Goal: Task Accomplishment & Management: Use online tool/utility

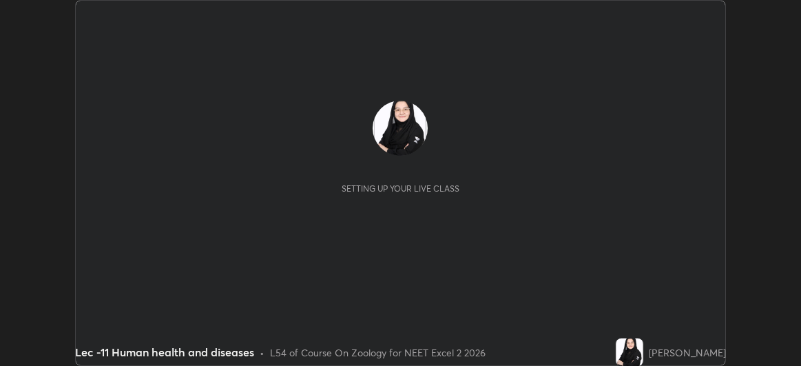
scroll to position [366, 801]
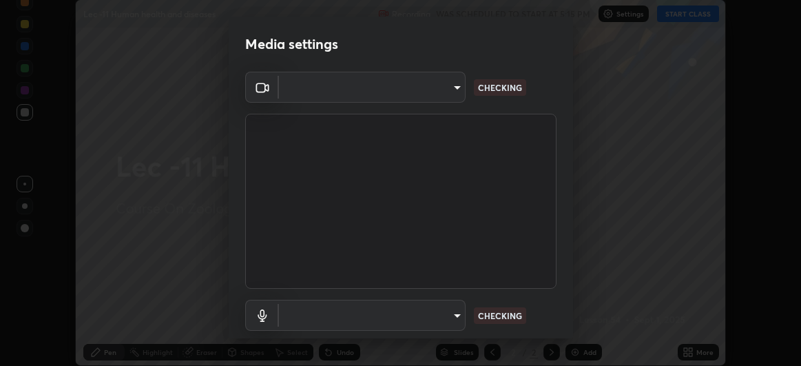
type input "df463704efc8c3d6d82446285d3d8ad2bc58552bb9147a11c789301828a3090f"
type input "communications"
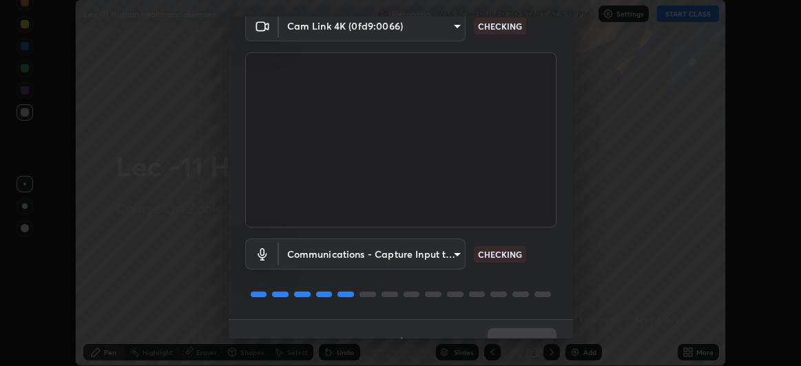
scroll to position [0, 0]
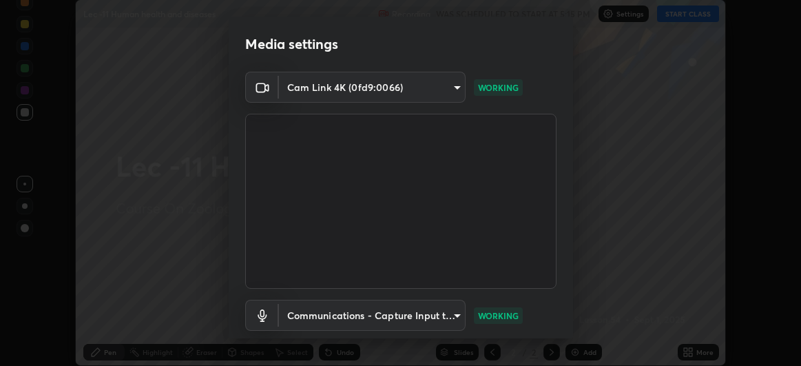
click at [423, 89] on body "Erase all Lec -11 Human health and diseases Recording WAS SCHEDULED TO START AT…" at bounding box center [400, 183] width 801 height 366
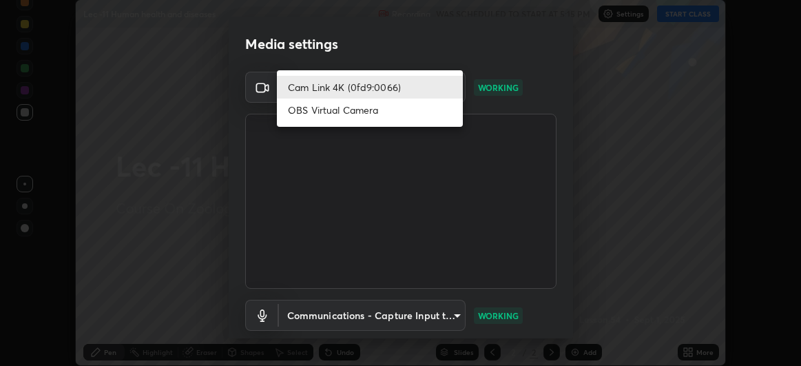
click at [403, 116] on li "OBS Virtual Camera" at bounding box center [370, 109] width 186 height 23
type input "dec4d085ce2ff6c193566703e014ce67d42031883da31f51daf90011b6c9ad35"
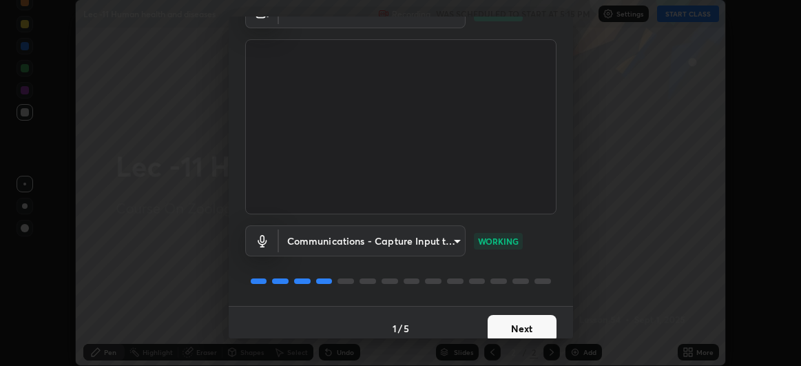
scroll to position [85, 0]
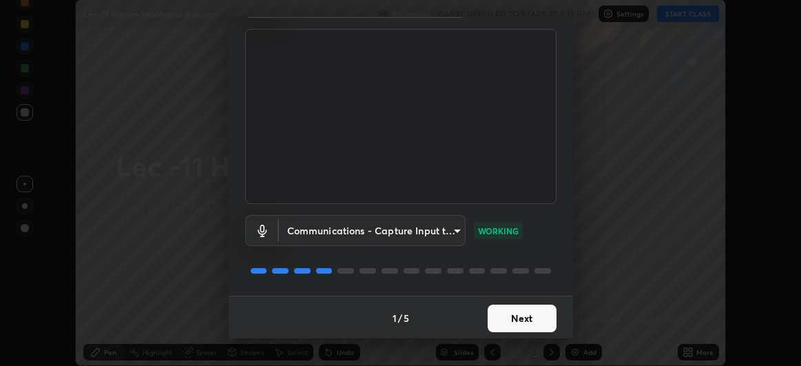
click at [512, 321] on button "Next" at bounding box center [521, 318] width 69 height 28
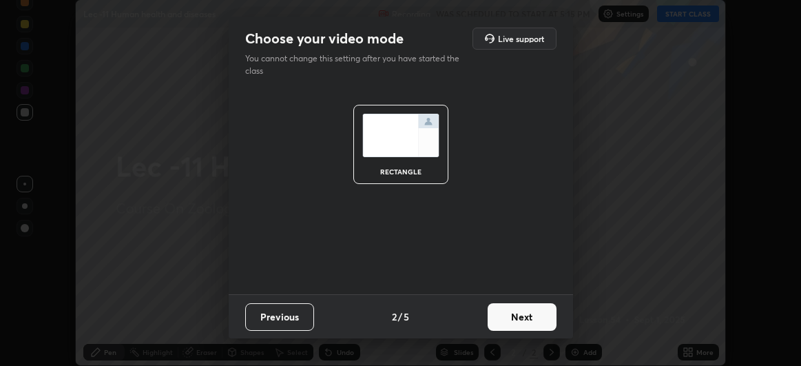
scroll to position [0, 0]
click at [515, 322] on button "Next" at bounding box center [521, 317] width 69 height 28
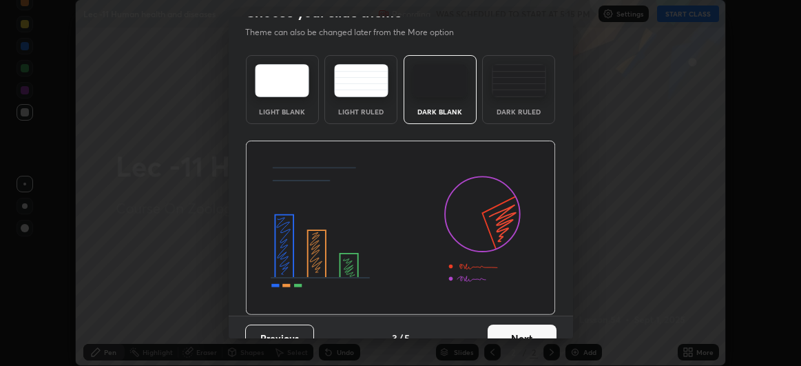
scroll to position [46, 0]
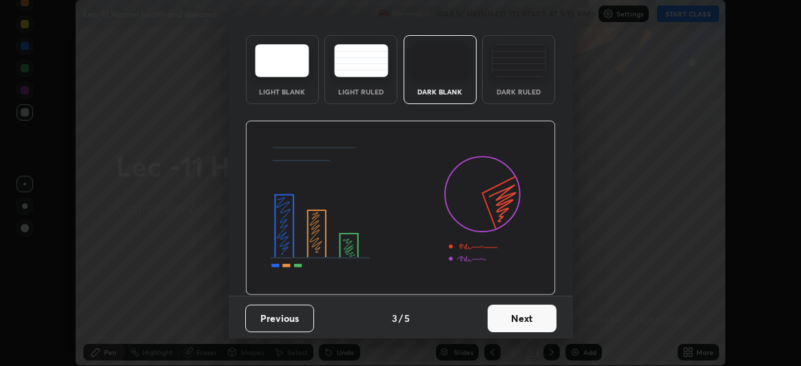
click at [518, 324] on button "Next" at bounding box center [521, 318] width 69 height 28
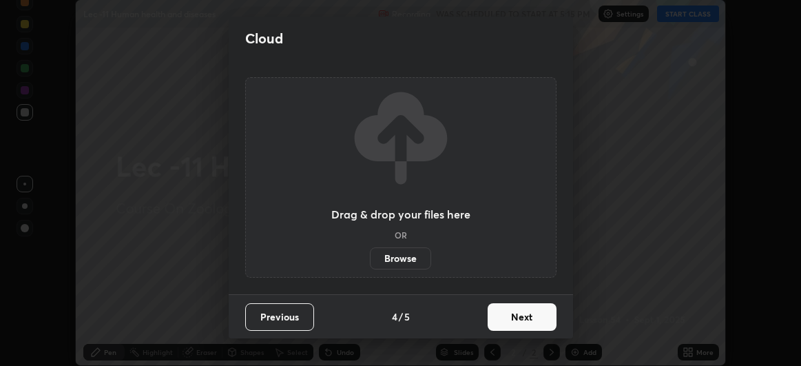
click at [522, 319] on button "Next" at bounding box center [521, 317] width 69 height 28
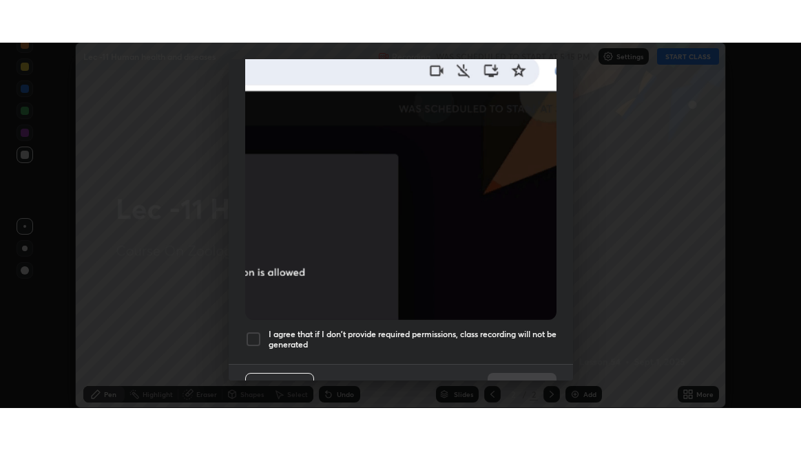
scroll to position [366, 0]
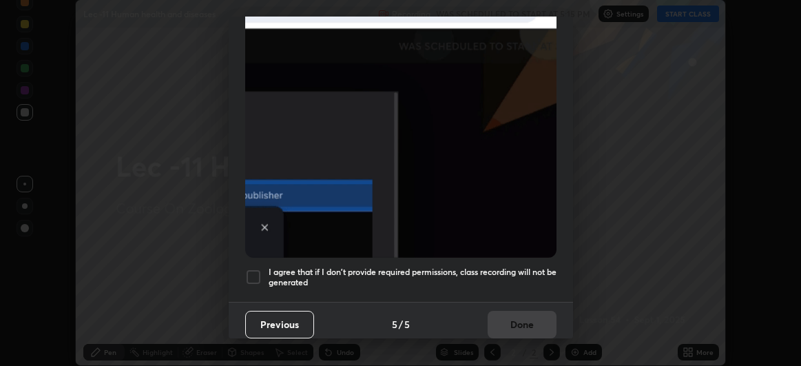
click at [253, 269] on div at bounding box center [253, 277] width 17 height 17
click at [515, 315] on button "Done" at bounding box center [521, 325] width 69 height 28
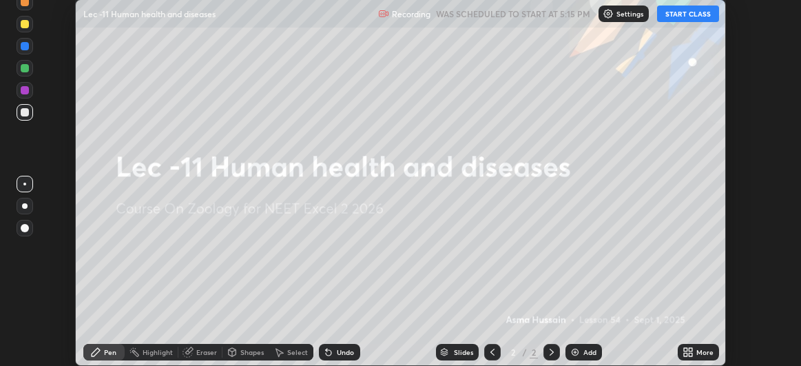
click at [682, 350] on icon at bounding box center [687, 351] width 11 height 11
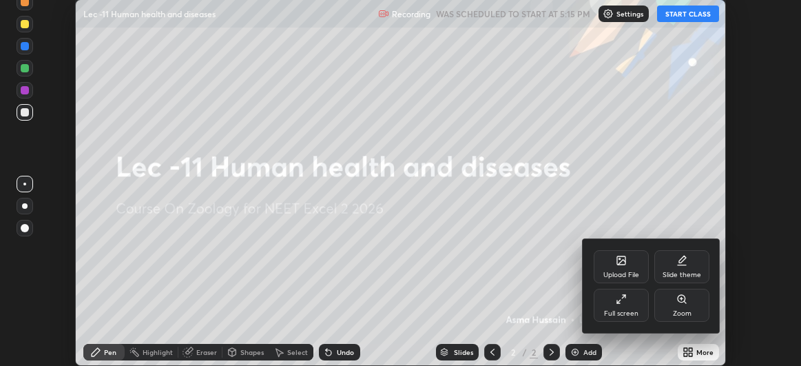
click at [623, 308] on div "Full screen" at bounding box center [621, 304] width 55 height 33
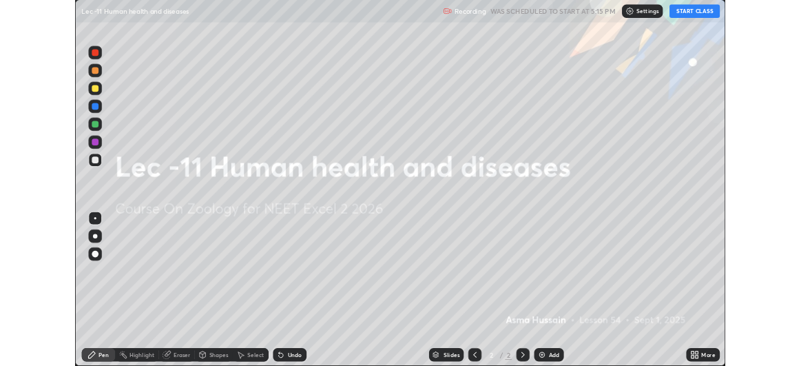
scroll to position [450, 801]
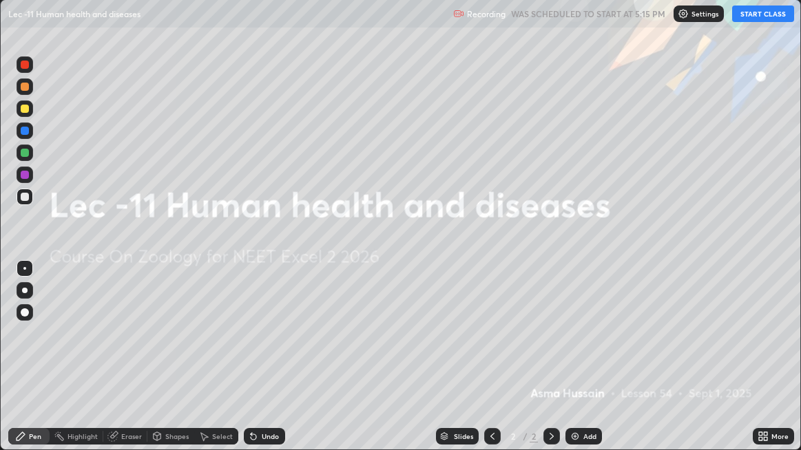
click at [755, 12] on button "START CLASS" at bounding box center [763, 14] width 62 height 17
click at [577, 365] on img at bounding box center [574, 436] width 11 height 11
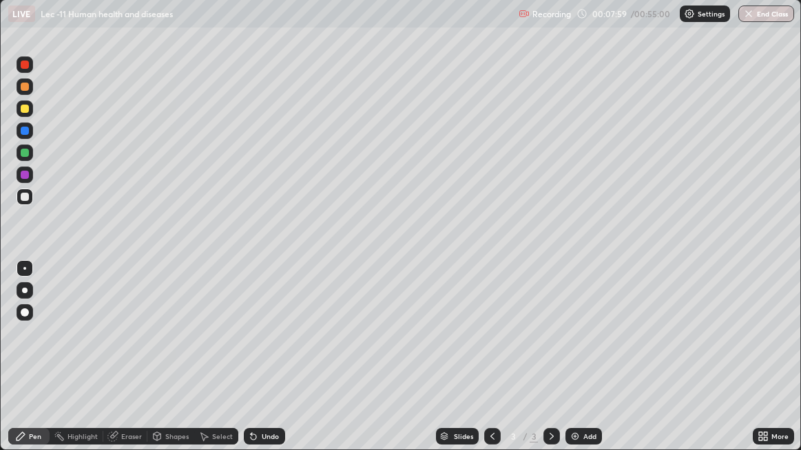
click at [171, 365] on div "Shapes" at bounding box center [176, 436] width 23 height 7
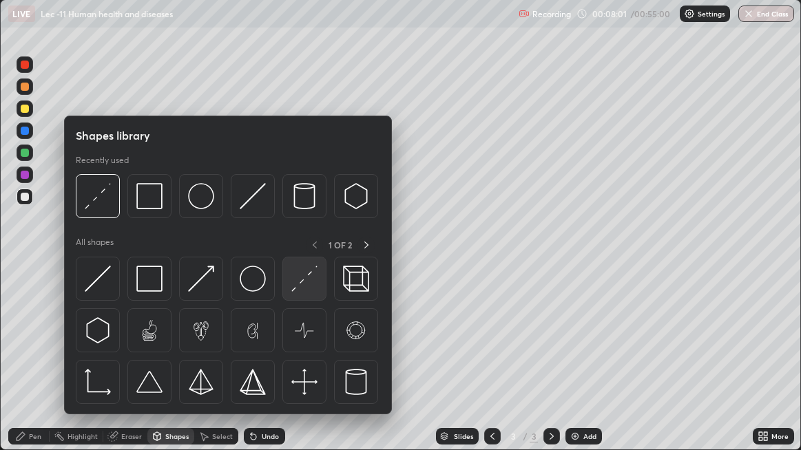
click at [297, 286] on img at bounding box center [304, 279] width 26 height 26
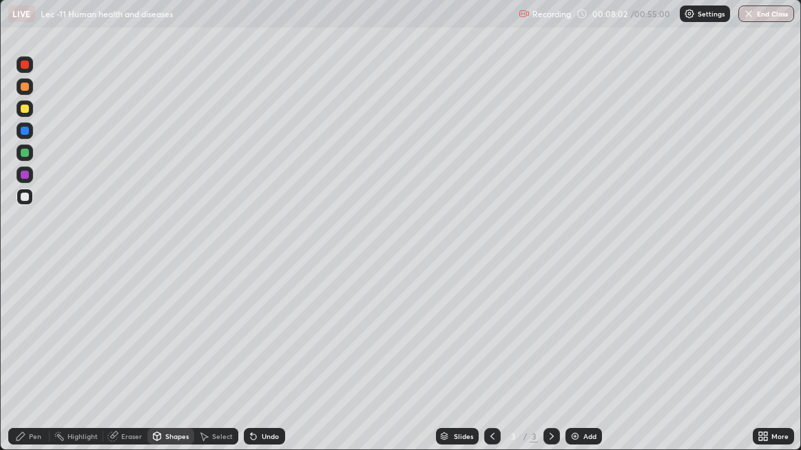
click at [32, 88] on div at bounding box center [25, 86] width 17 height 17
click at [30, 365] on div "Pen" at bounding box center [35, 436] width 12 height 7
click at [24, 196] on div at bounding box center [25, 197] width 8 height 8
click at [21, 89] on div at bounding box center [25, 87] width 8 height 8
click at [269, 365] on div "Undo" at bounding box center [264, 436] width 41 height 17
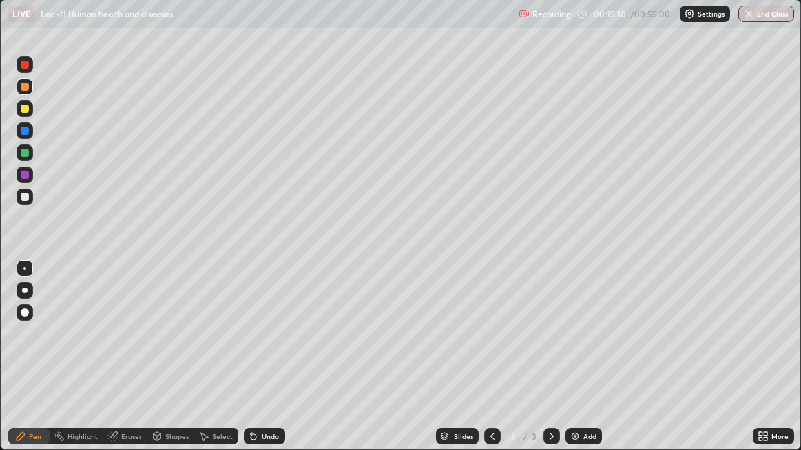
click at [30, 192] on div at bounding box center [25, 197] width 17 height 17
click at [266, 365] on div "Undo" at bounding box center [270, 436] width 17 height 7
click at [263, 365] on div "Undo" at bounding box center [270, 436] width 17 height 7
click at [264, 365] on div "Undo" at bounding box center [270, 436] width 17 height 7
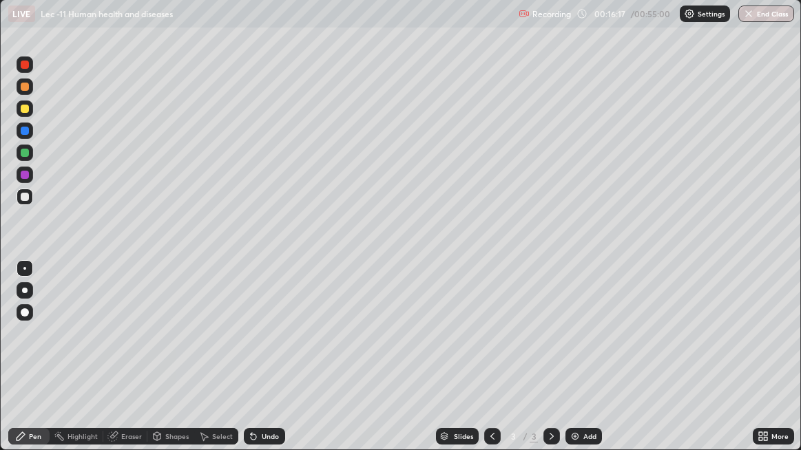
click at [264, 365] on div "Undo" at bounding box center [270, 436] width 17 height 7
click at [271, 365] on div "Undo" at bounding box center [270, 436] width 17 height 7
click at [275, 365] on div "Undo" at bounding box center [270, 436] width 17 height 7
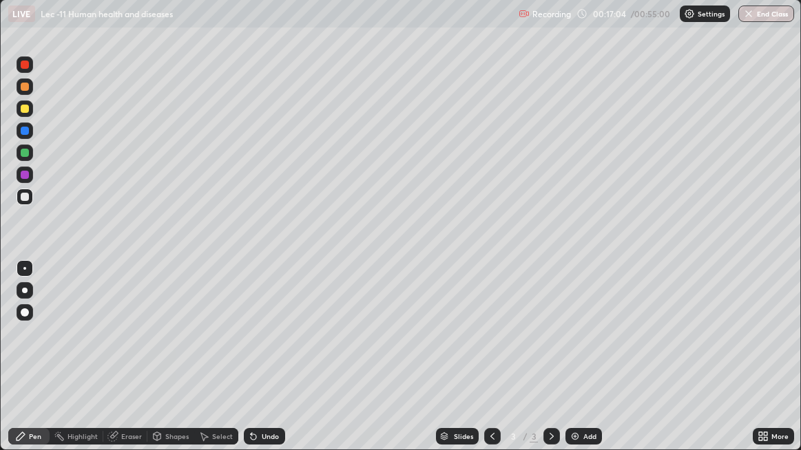
click at [275, 365] on div "Undo" at bounding box center [270, 436] width 17 height 7
click at [263, 365] on div "Undo" at bounding box center [270, 436] width 17 height 7
click at [268, 365] on div "Undo" at bounding box center [270, 436] width 17 height 7
click at [269, 365] on div "Undo" at bounding box center [270, 436] width 17 height 7
click at [271, 365] on div "Undo" at bounding box center [270, 436] width 17 height 7
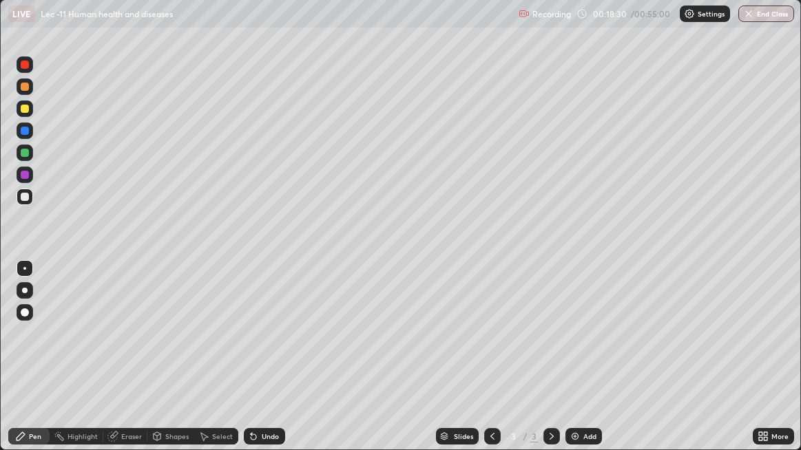
click at [271, 365] on div "Undo" at bounding box center [270, 436] width 17 height 7
click at [273, 365] on div "Undo" at bounding box center [264, 436] width 41 height 17
click at [272, 365] on div "Undo" at bounding box center [270, 436] width 17 height 7
click at [121, 365] on div "Eraser" at bounding box center [131, 436] width 21 height 7
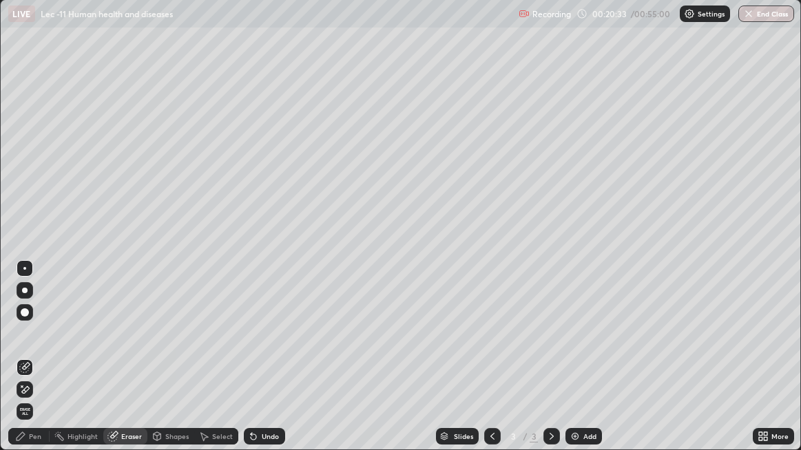
click at [36, 365] on div "Pen" at bounding box center [28, 436] width 41 height 17
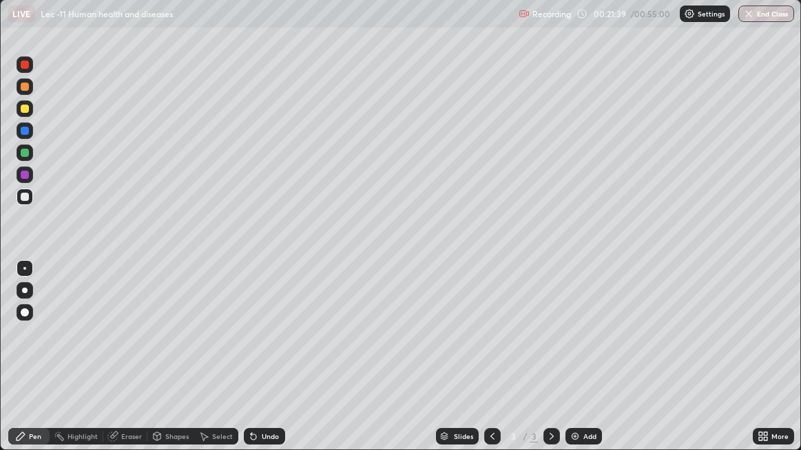
click at [580, 365] on div "Add" at bounding box center [583, 436] width 36 height 17
click at [265, 365] on div "Undo" at bounding box center [270, 436] width 17 height 7
click at [266, 365] on div "Undo" at bounding box center [270, 436] width 17 height 7
click at [265, 365] on div "Undo" at bounding box center [270, 436] width 17 height 7
click at [268, 365] on div "Undo" at bounding box center [270, 436] width 17 height 7
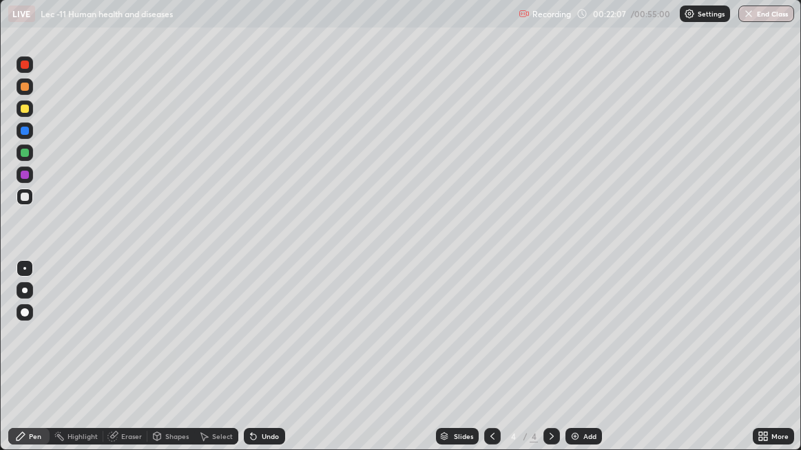
click at [266, 365] on div "Undo" at bounding box center [270, 436] width 17 height 7
click at [269, 365] on div "Undo" at bounding box center [270, 436] width 17 height 7
click at [266, 365] on div "Undo" at bounding box center [270, 436] width 17 height 7
click at [262, 365] on div "Undo" at bounding box center [270, 436] width 17 height 7
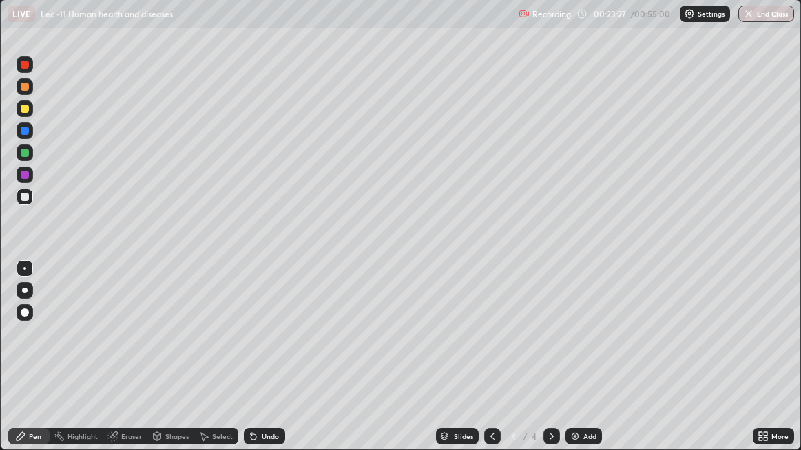
click at [262, 365] on div "Undo" at bounding box center [270, 436] width 17 height 7
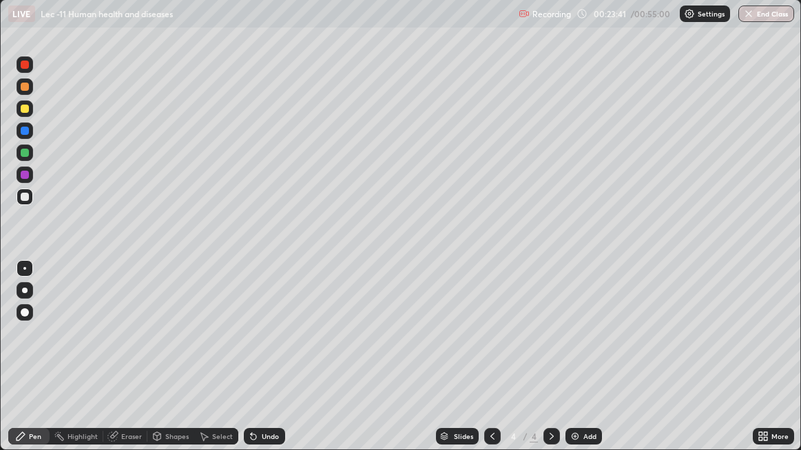
click at [23, 89] on div at bounding box center [25, 87] width 8 height 8
click at [25, 199] on div at bounding box center [25, 197] width 8 height 8
click at [23, 86] on div at bounding box center [25, 87] width 8 height 8
click at [17, 198] on div at bounding box center [25, 197] width 17 height 17
click at [576, 365] on img at bounding box center [574, 436] width 11 height 11
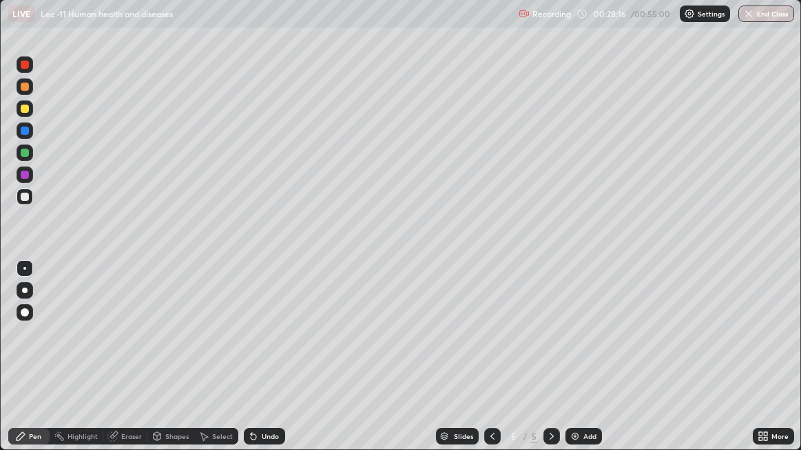
click at [28, 90] on div at bounding box center [25, 86] width 17 height 17
click at [25, 198] on div at bounding box center [25, 197] width 8 height 8
click at [271, 365] on div "Undo" at bounding box center [270, 436] width 17 height 7
click at [273, 365] on div "Undo" at bounding box center [264, 436] width 41 height 17
click at [275, 365] on div "Undo" at bounding box center [264, 436] width 41 height 17
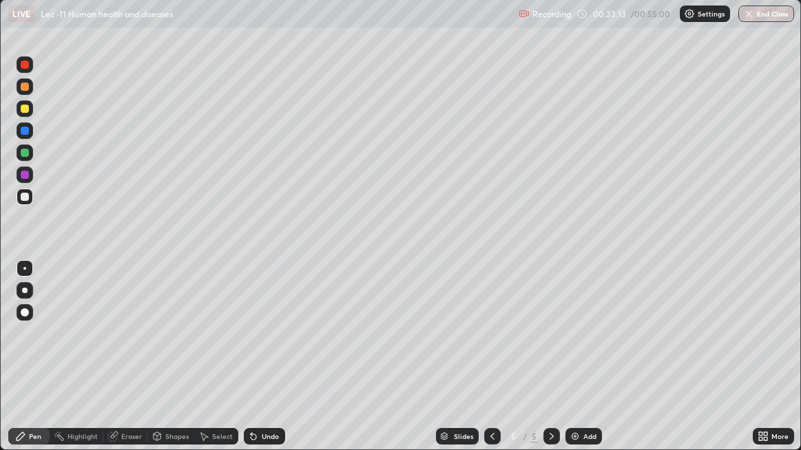
click at [277, 365] on div "Undo" at bounding box center [264, 436] width 41 height 17
click at [276, 365] on div "Undo" at bounding box center [270, 436] width 17 height 7
click at [272, 365] on div "Undo" at bounding box center [270, 436] width 17 height 7
click at [274, 365] on div "Undo" at bounding box center [270, 436] width 17 height 7
click at [273, 365] on div "Undo" at bounding box center [270, 436] width 17 height 7
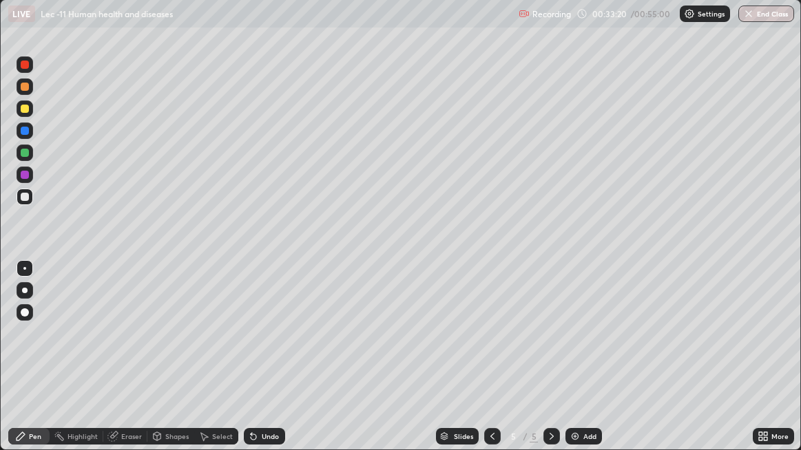
click at [271, 365] on div "Undo" at bounding box center [270, 436] width 17 height 7
click at [277, 365] on div "Undo" at bounding box center [270, 436] width 17 height 7
click at [576, 365] on img at bounding box center [574, 436] width 11 height 11
click at [29, 85] on div at bounding box center [25, 86] width 17 height 17
click at [268, 365] on div "Undo" at bounding box center [270, 436] width 17 height 7
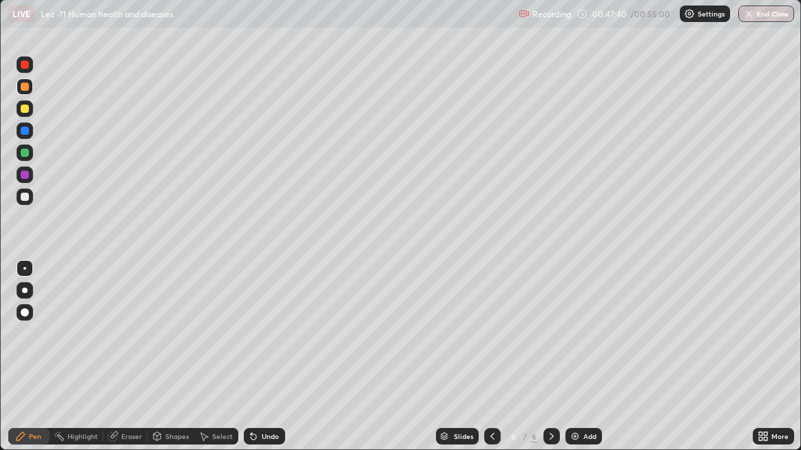
click at [269, 365] on div "Undo" at bounding box center [270, 436] width 17 height 7
click at [269, 365] on div "Undo" at bounding box center [264, 436] width 41 height 17
click at [271, 365] on div "Undo" at bounding box center [270, 436] width 17 height 7
click at [273, 365] on div "Undo" at bounding box center [270, 436] width 17 height 7
click at [277, 365] on div "Undo" at bounding box center [270, 436] width 17 height 7
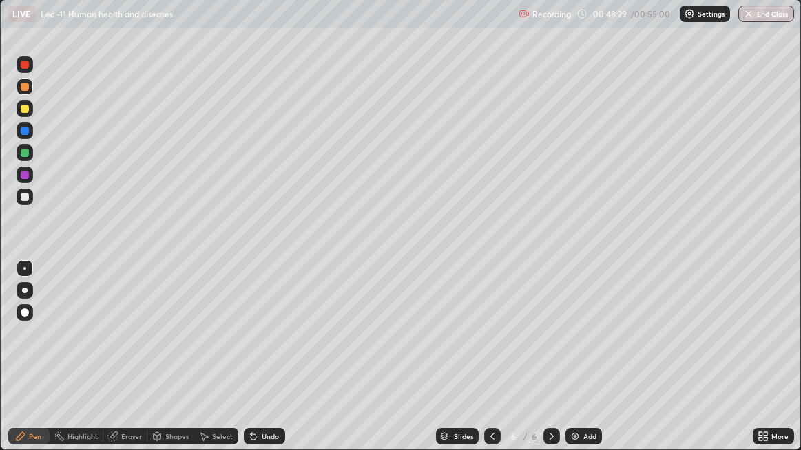
click at [277, 365] on div "Undo" at bounding box center [264, 436] width 41 height 17
click at [279, 365] on div "Undo" at bounding box center [264, 436] width 41 height 17
click at [277, 365] on div "Undo" at bounding box center [264, 436] width 41 height 17
click at [276, 365] on div "Undo" at bounding box center [270, 436] width 17 height 7
click at [267, 365] on div "Undo" at bounding box center [270, 436] width 17 height 7
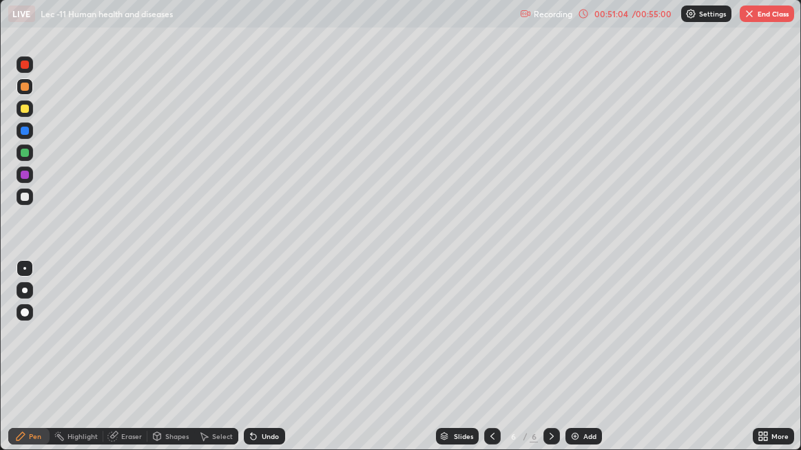
click at [267, 365] on div "Undo" at bounding box center [270, 436] width 17 height 7
click at [271, 365] on div "Undo" at bounding box center [270, 436] width 17 height 7
click at [763, 365] on icon at bounding box center [762, 436] width 11 height 11
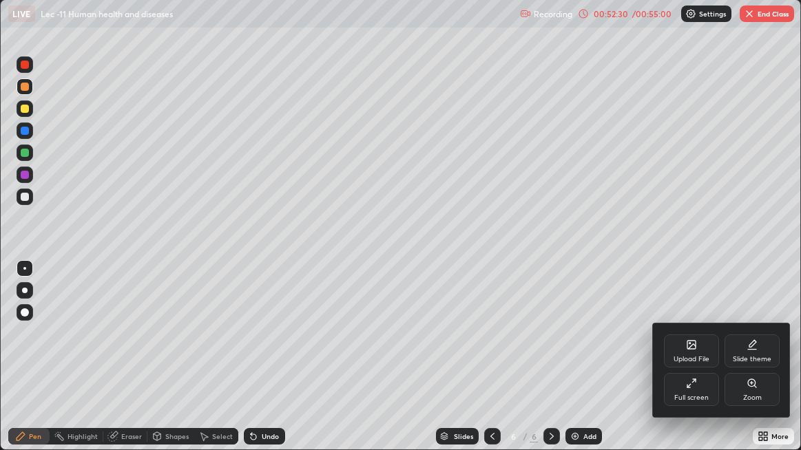
click at [698, 365] on div "Full screen" at bounding box center [691, 389] width 55 height 33
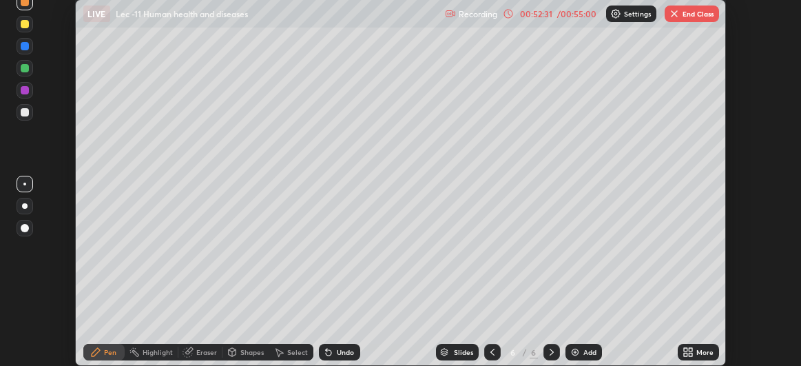
scroll to position [68487, 68052]
click at [691, 12] on button "End Class" at bounding box center [691, 14] width 54 height 17
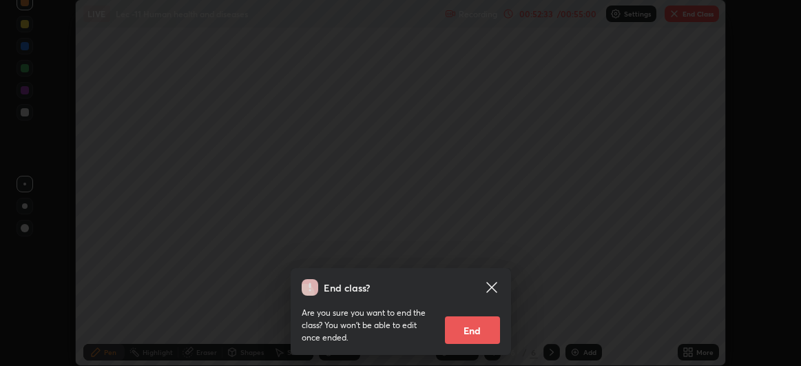
click at [470, 327] on button "End" at bounding box center [472, 330] width 55 height 28
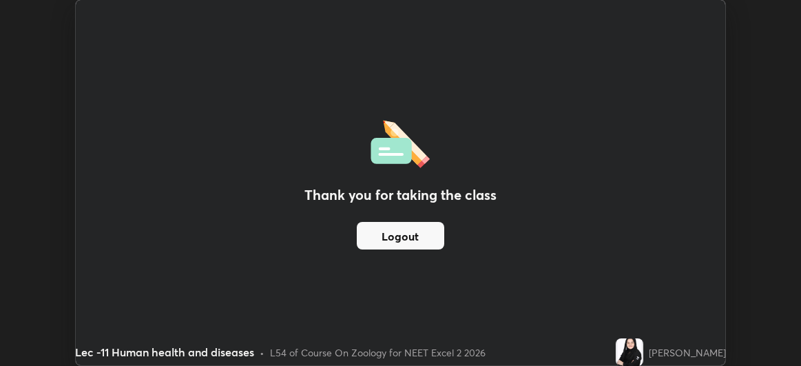
click at [432, 234] on button "Logout" at bounding box center [400, 236] width 87 height 28
click at [416, 233] on button "Logout" at bounding box center [400, 236] width 87 height 28
click at [401, 233] on button "Logout" at bounding box center [400, 236] width 87 height 28
